Goal: Transaction & Acquisition: Obtain resource

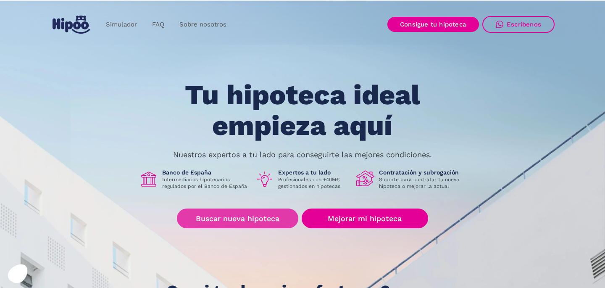
click at [279, 218] on link "Buscar nueva hipoteca" at bounding box center [237, 218] width 121 height 20
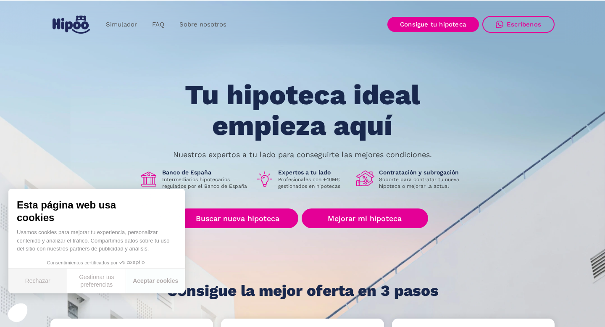
click at [37, 278] on button "Rechazar" at bounding box center [37, 280] width 59 height 25
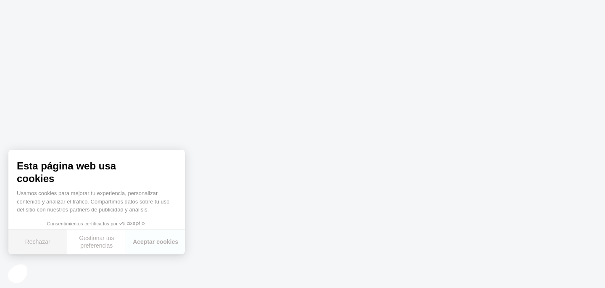
click at [45, 242] on button "Rechazar" at bounding box center [37, 241] width 59 height 25
